Goal: Use online tool/utility

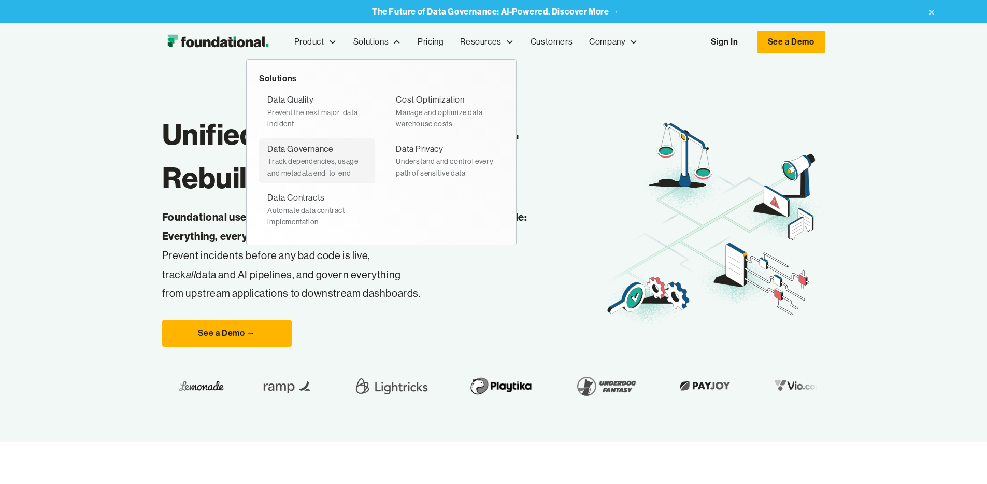
click at [267, 158] on div "Track dependencies, usage and metadata end-to-end" at bounding box center [316, 166] width 99 height 23
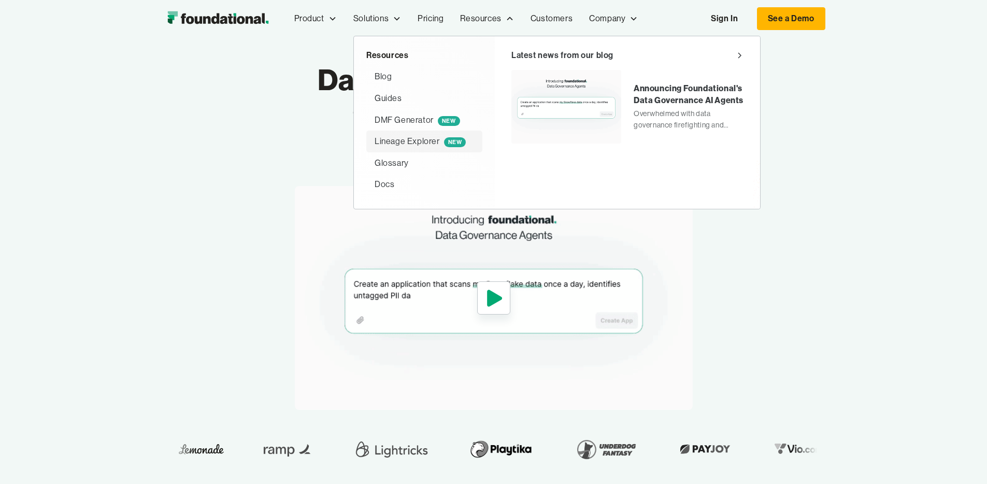
click at [375, 142] on div "Lineage Explorer NEW" at bounding box center [420, 141] width 91 height 13
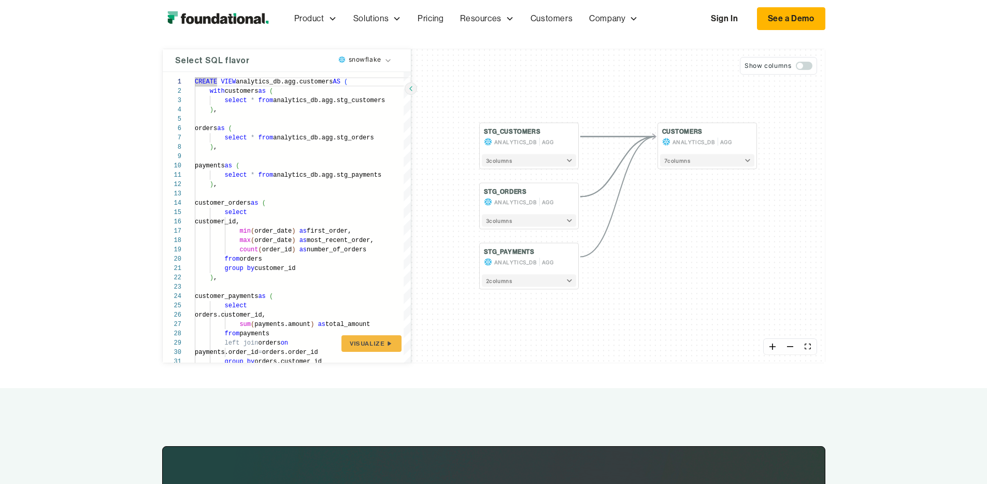
scroll to position [162, 0]
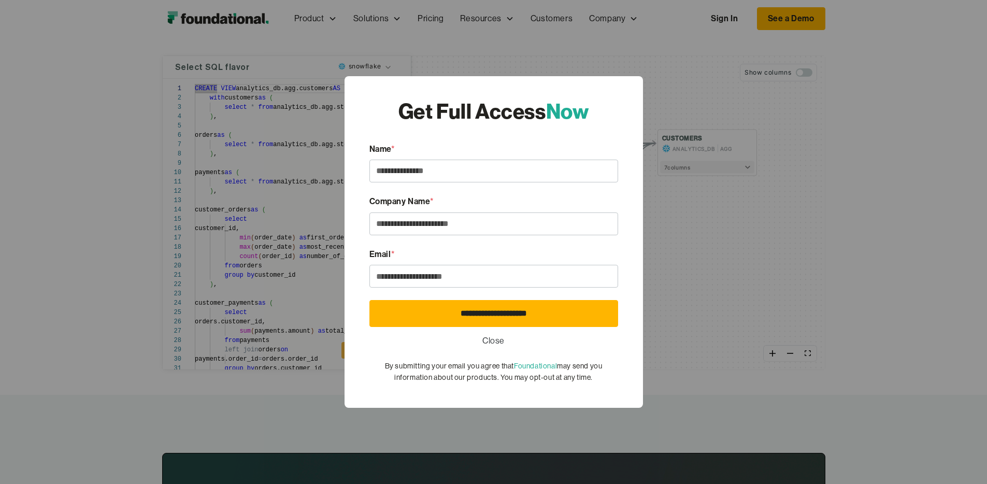
type textarea "**********"
